Goal: Information Seeking & Learning: Find specific fact

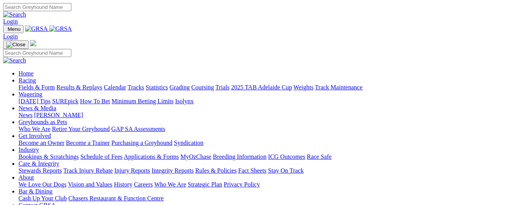
click at [102, 84] on link "Results & Replays" at bounding box center [79, 87] width 46 height 7
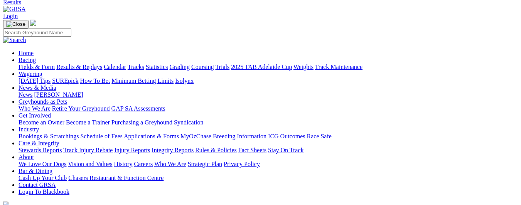
scroll to position [77, 0]
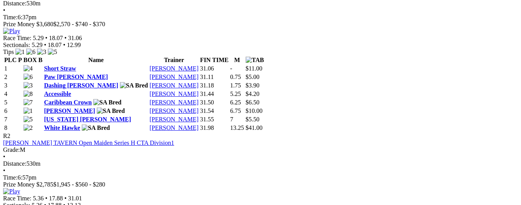
scroll to position [424, 0]
